Goal: Check status

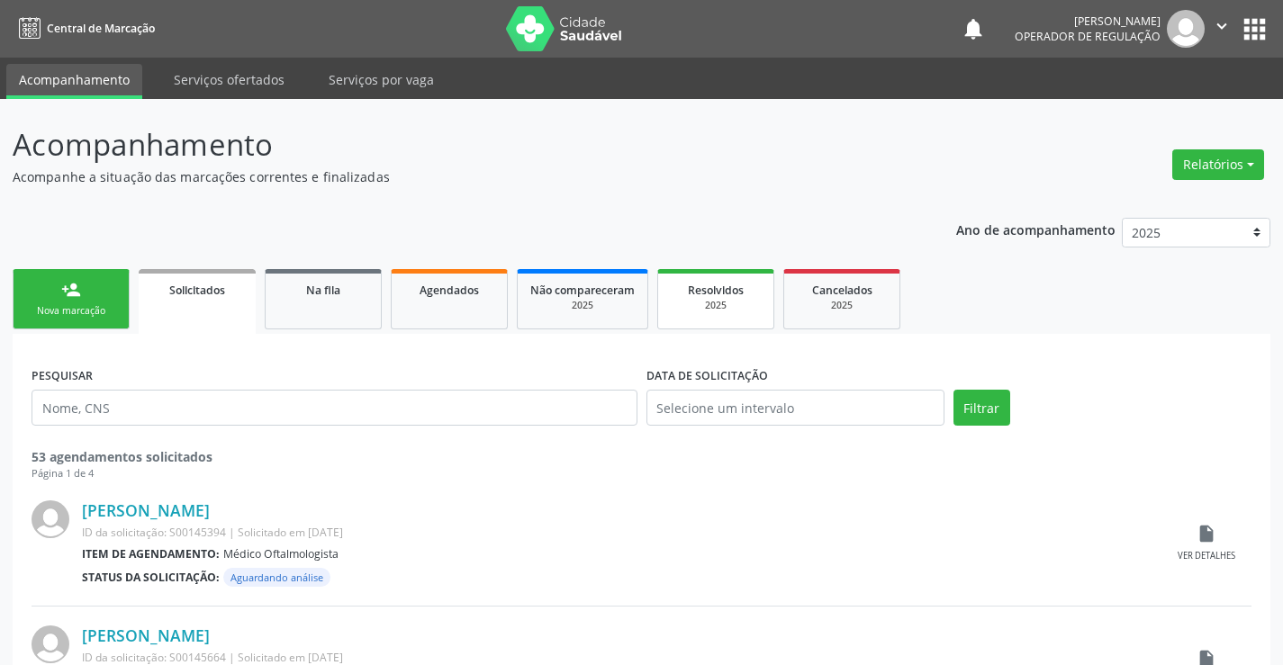
click at [717, 299] on div "2025" at bounding box center [716, 306] width 90 height 14
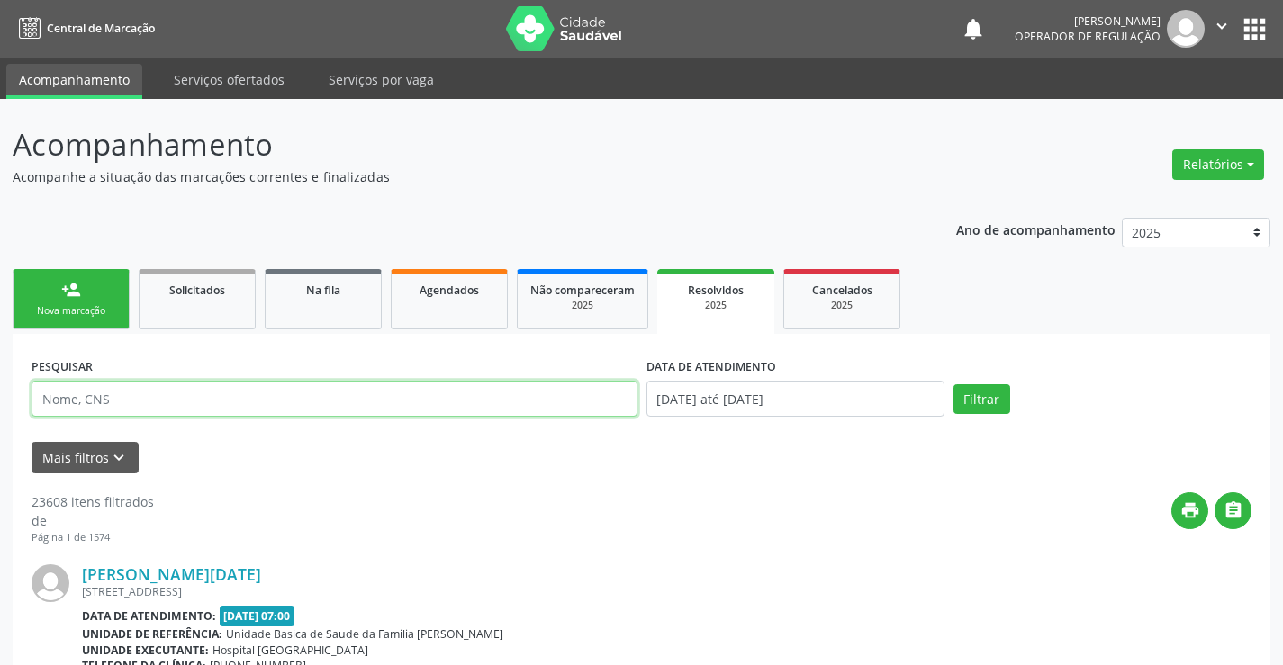
click at [130, 398] on input "text" at bounding box center [335, 399] width 606 height 36
type input "[PERSON_NAME]"
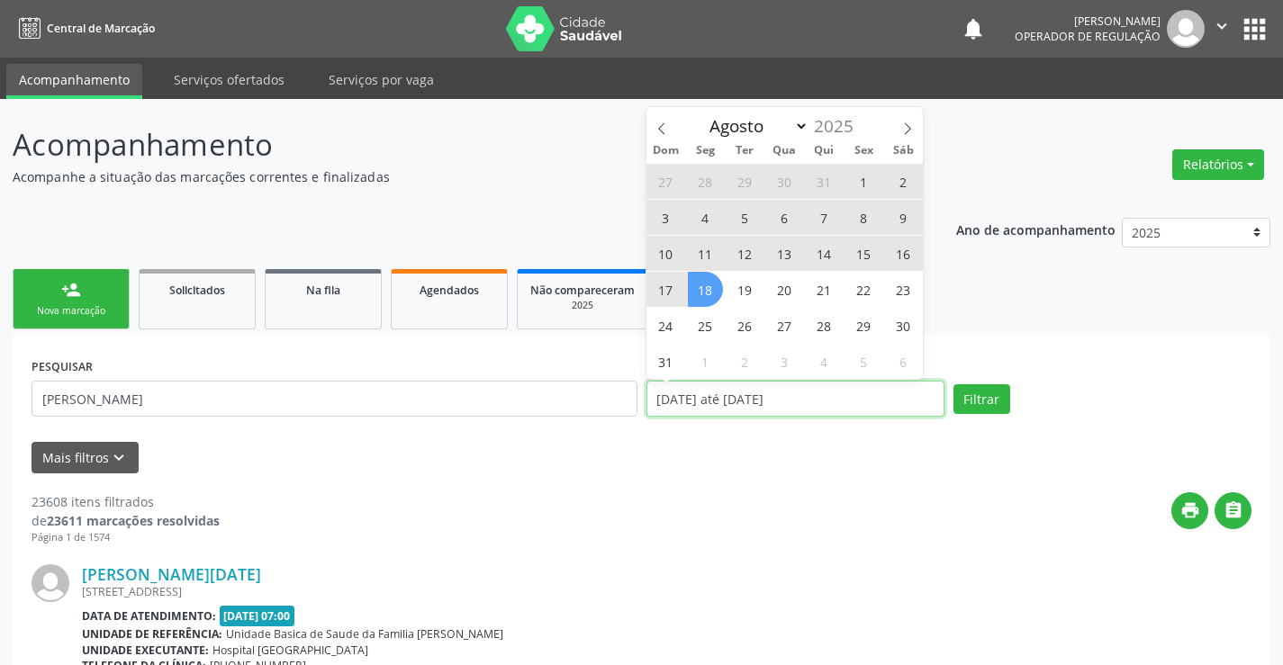
click at [899, 405] on input "[DATE] até [DATE]" at bounding box center [795, 399] width 298 height 36
select select "0"
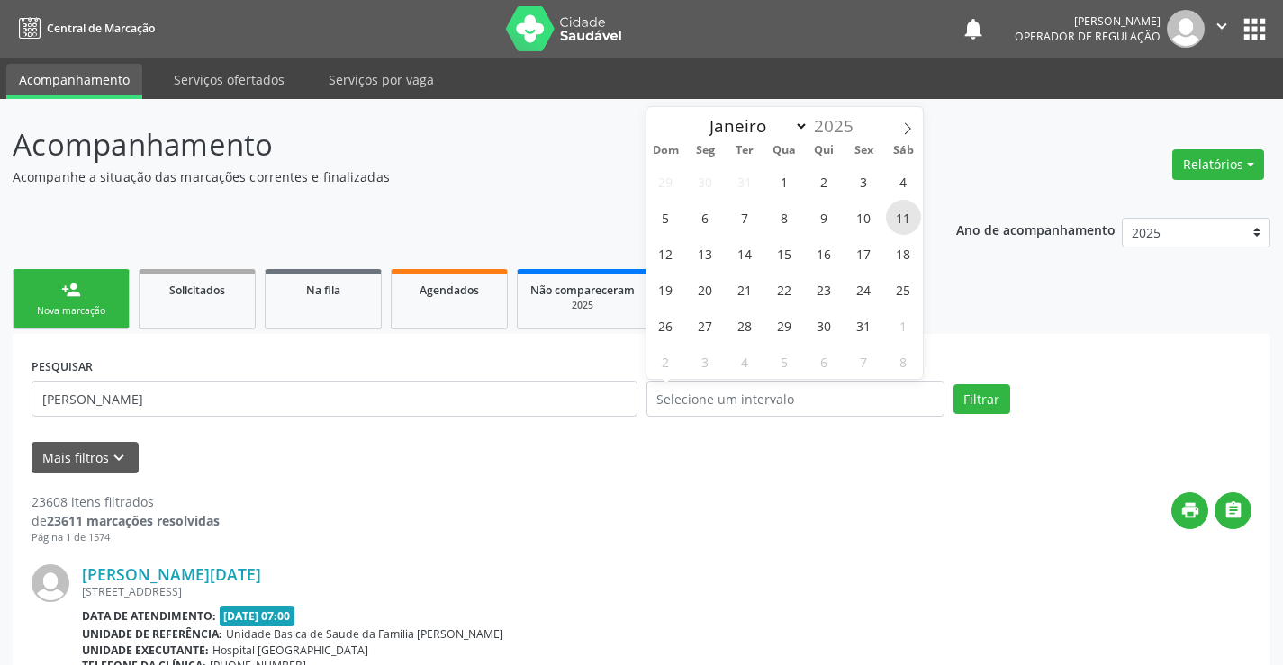
click at [901, 214] on span "11" at bounding box center [903, 217] width 35 height 35
type input "[DATE]"
click at [981, 399] on button "Filtrar" at bounding box center [981, 399] width 57 height 31
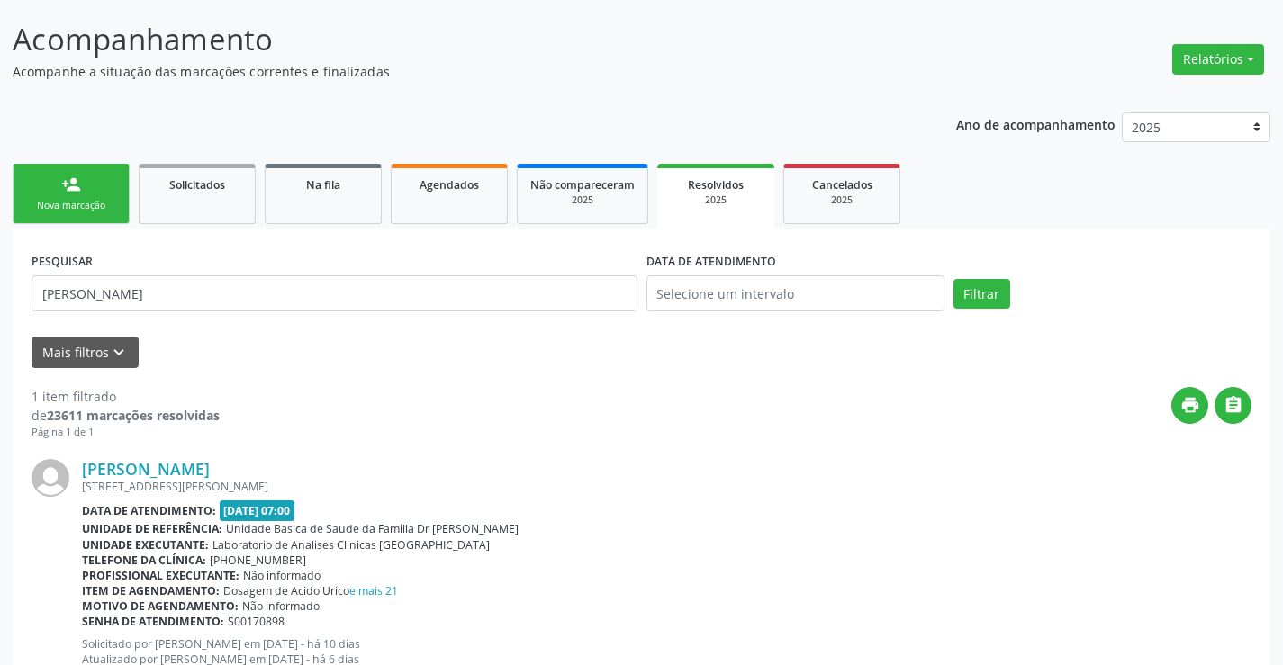
scroll to position [170, 0]
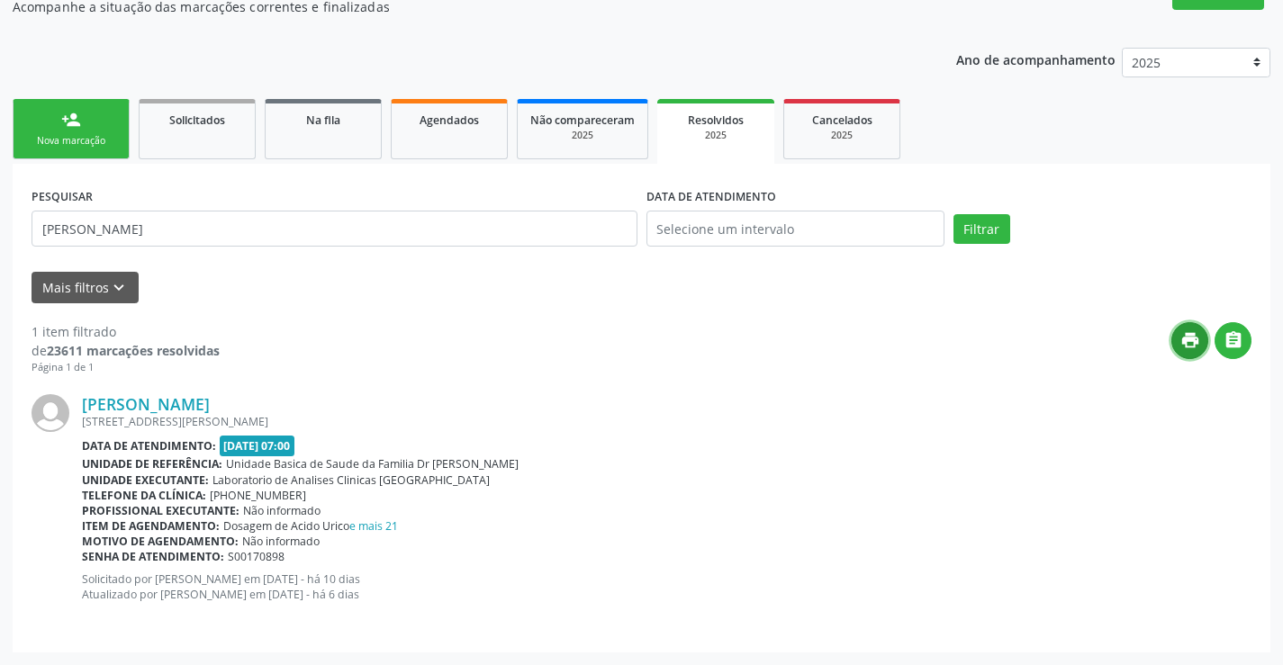
click at [1187, 352] on button "print" at bounding box center [1189, 340] width 37 height 37
